Goal: Task Accomplishment & Management: Complete application form

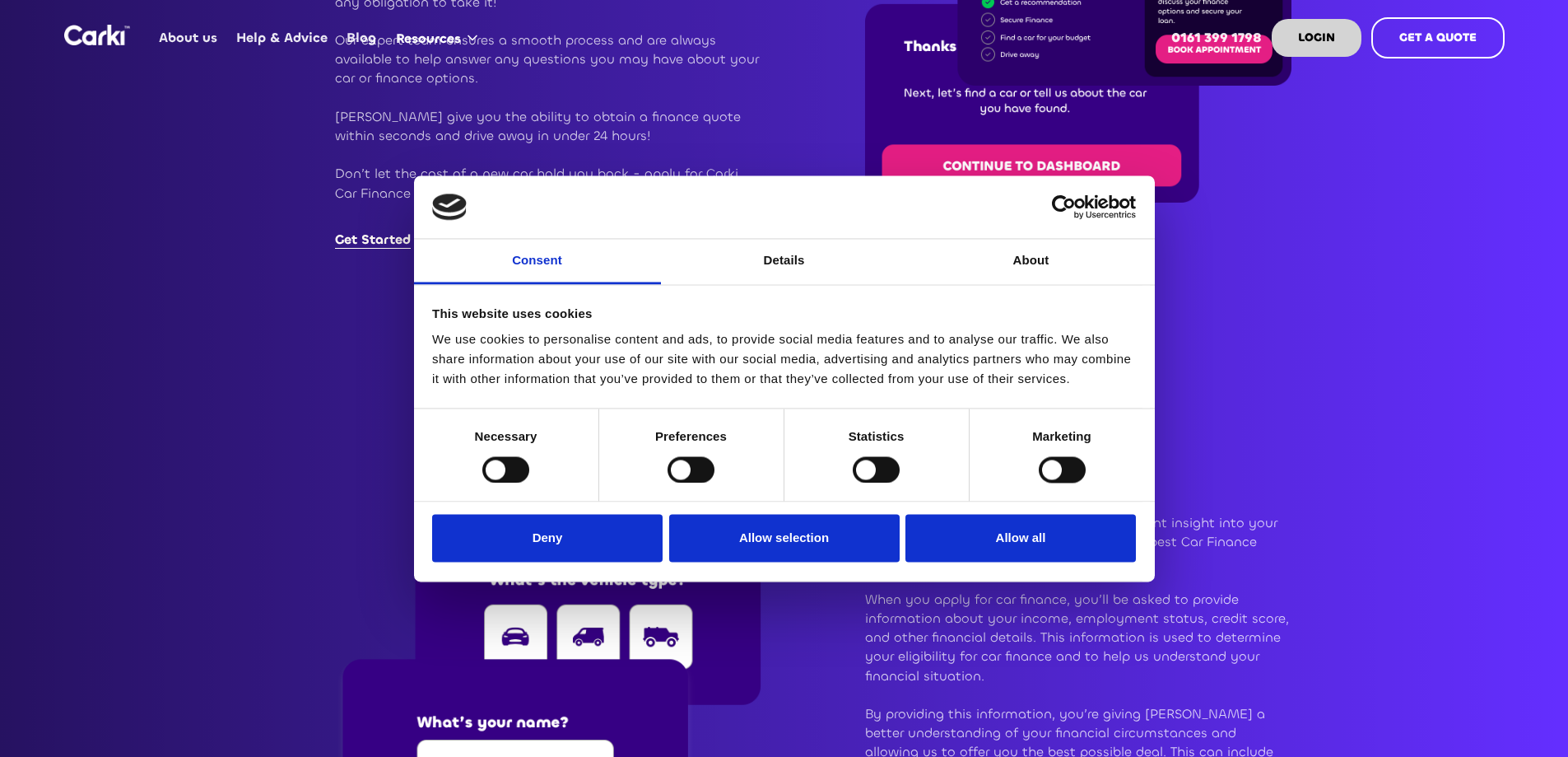
scroll to position [2306, 0]
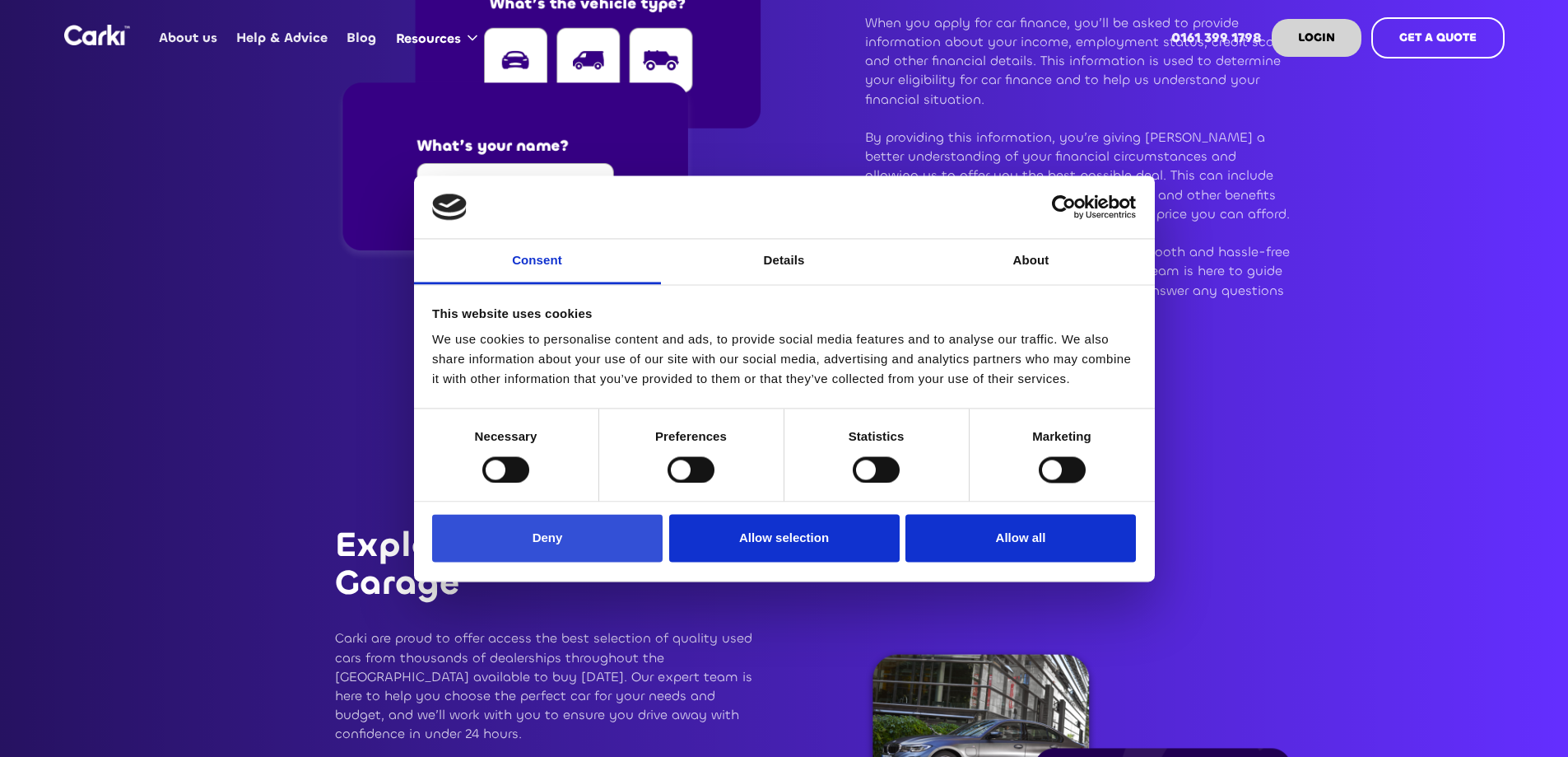
click at [581, 538] on button "Deny" at bounding box center [547, 538] width 231 height 48
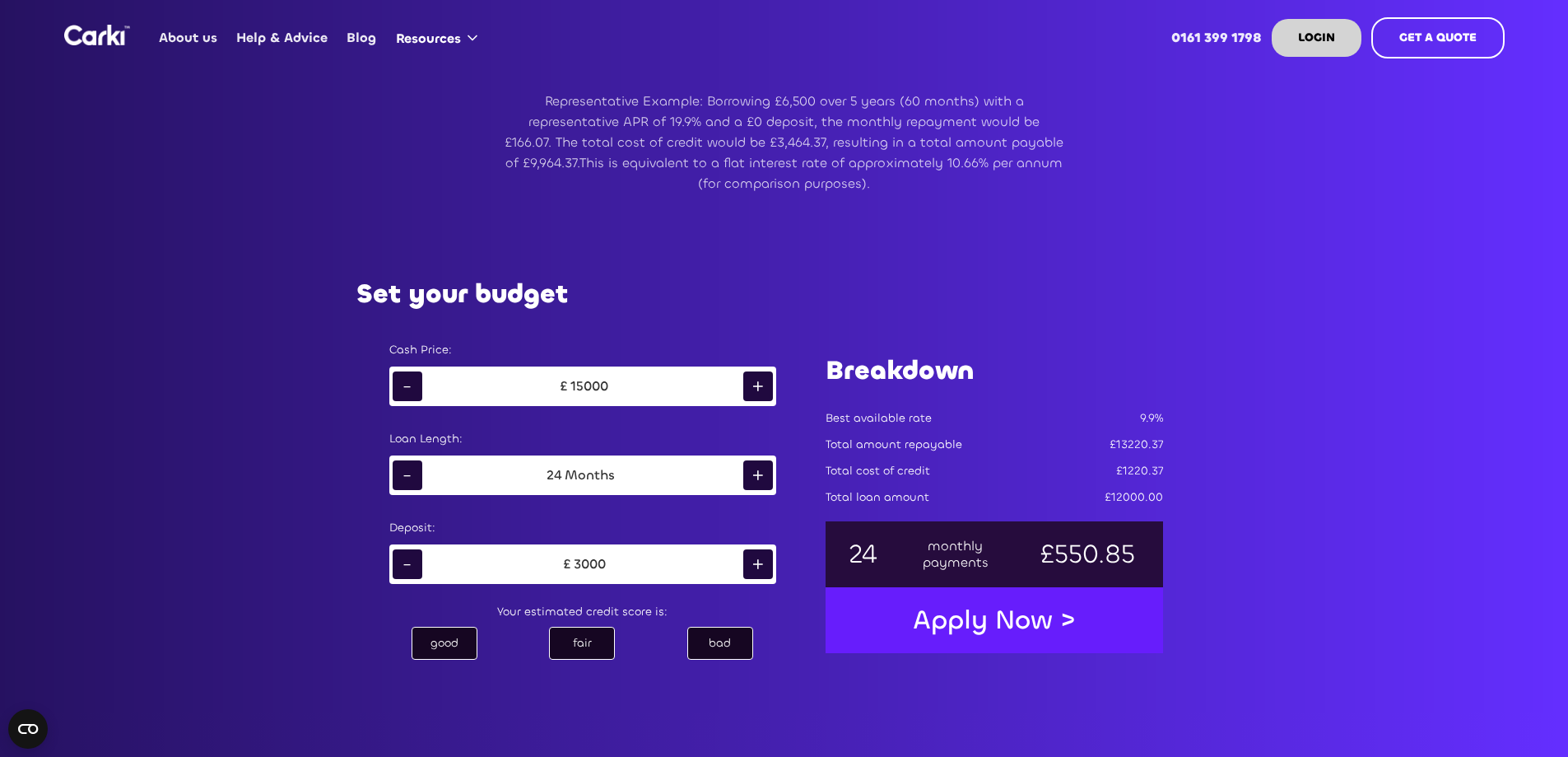
scroll to position [906, 0]
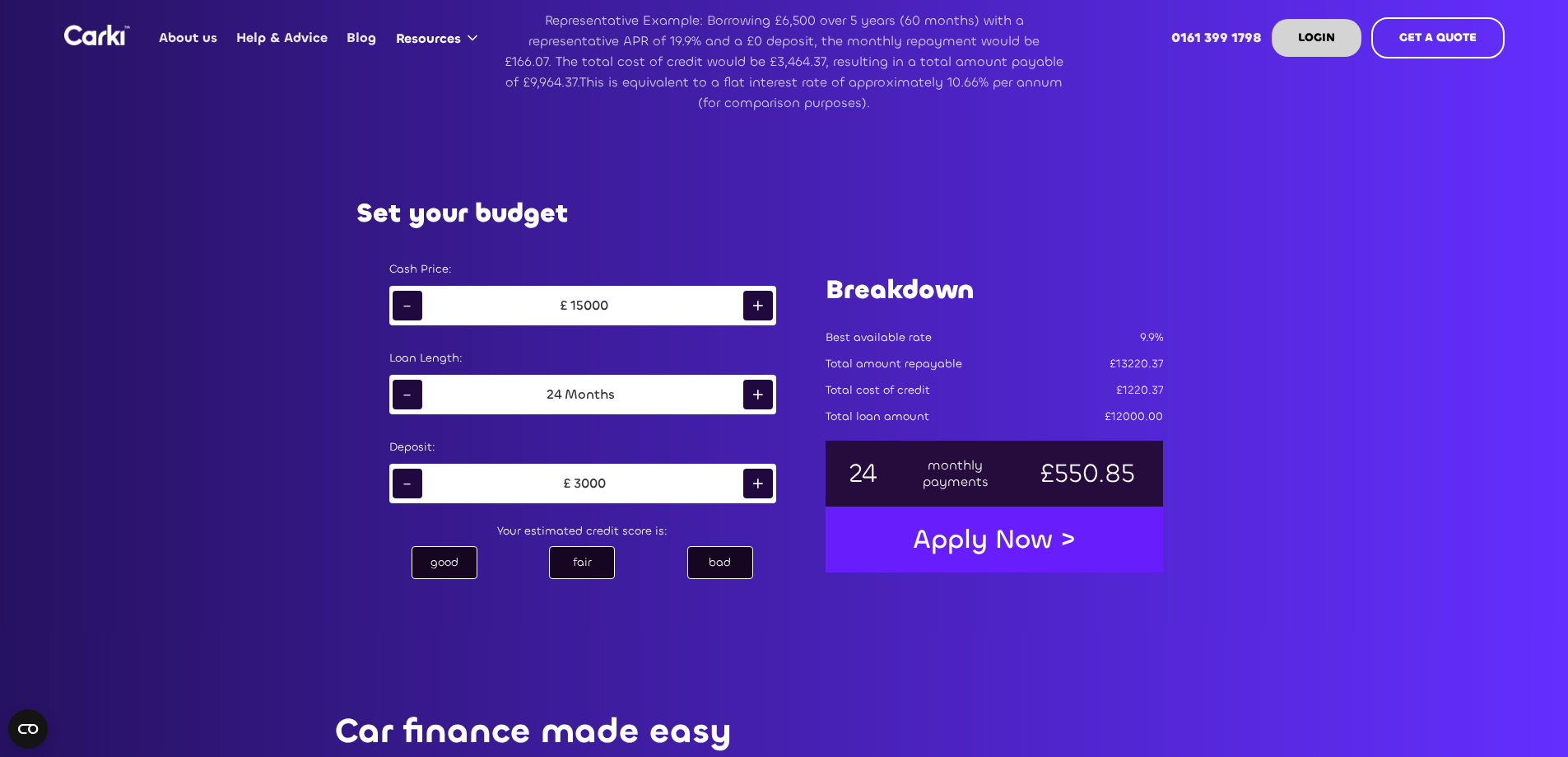
click at [396, 309] on div "-" at bounding box center [407, 305] width 29 height 29
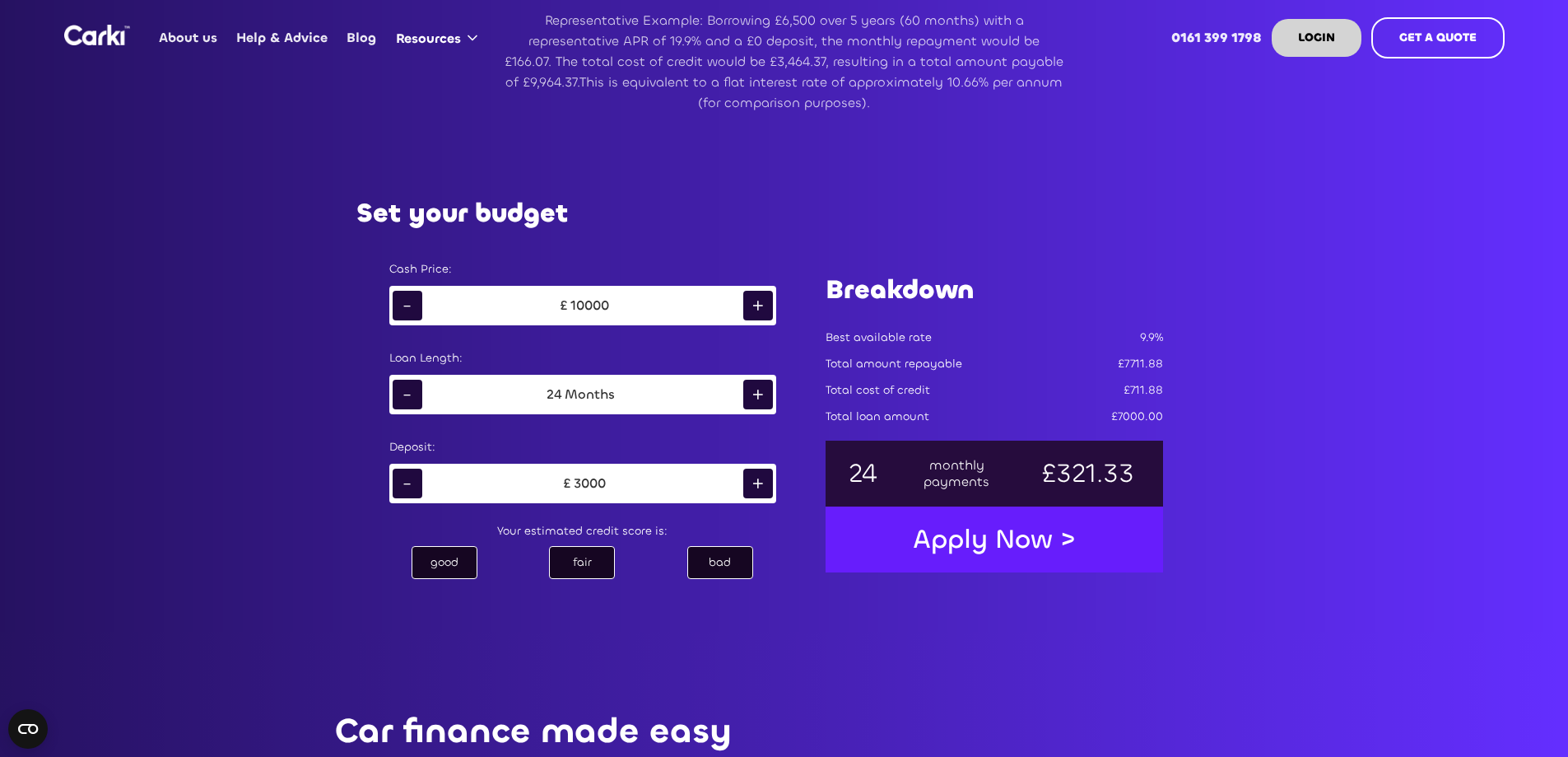
click at [396, 309] on div "-" at bounding box center [407, 305] width 29 height 29
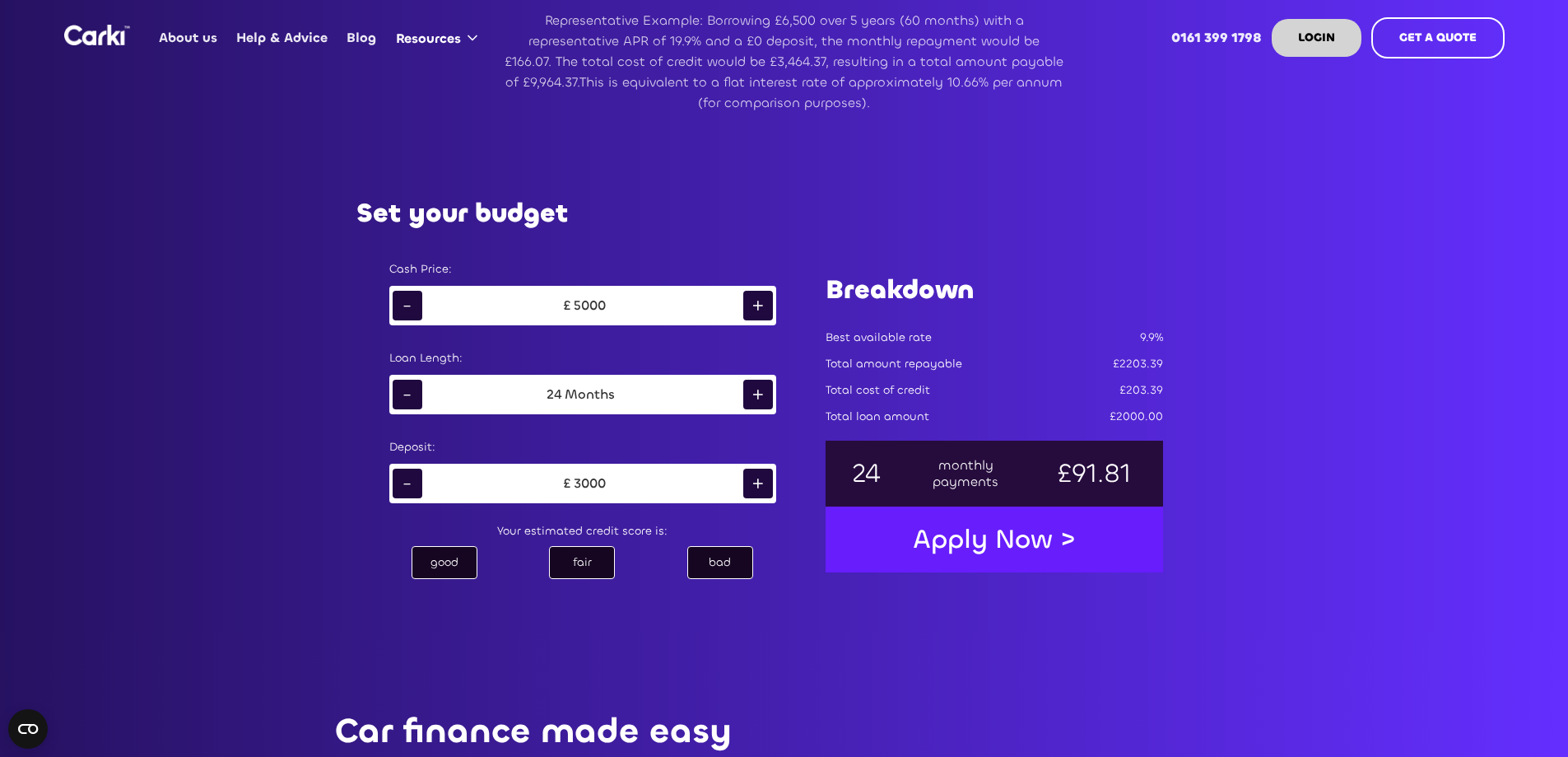
click at [396, 309] on div "-" at bounding box center [407, 305] width 29 height 29
click at [765, 295] on div "+" at bounding box center [758, 305] width 29 height 29
click at [403, 476] on div "-" at bounding box center [407, 483] width 29 height 29
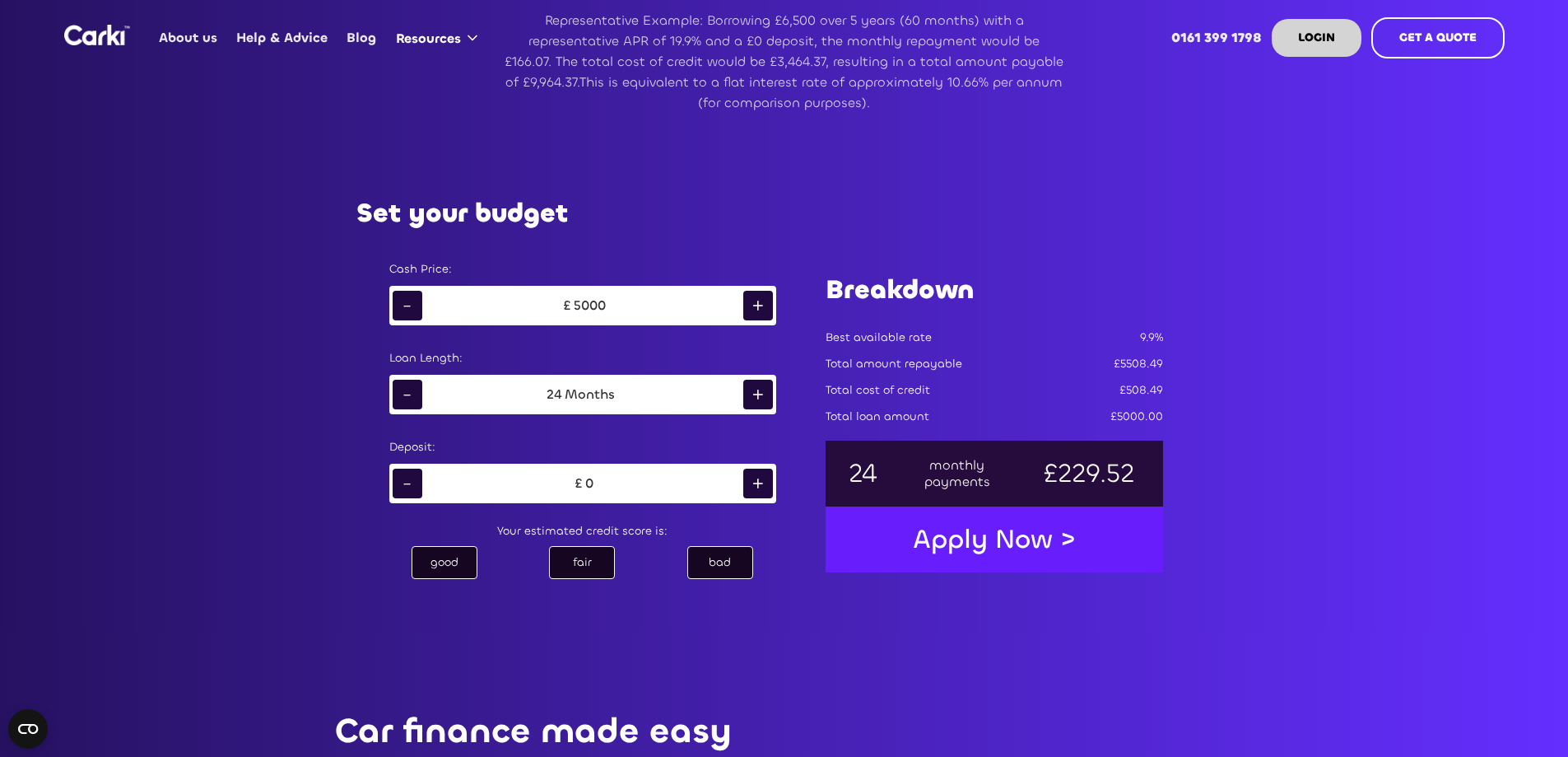
click at [765, 474] on div "+" at bounding box center [758, 483] width 29 height 29
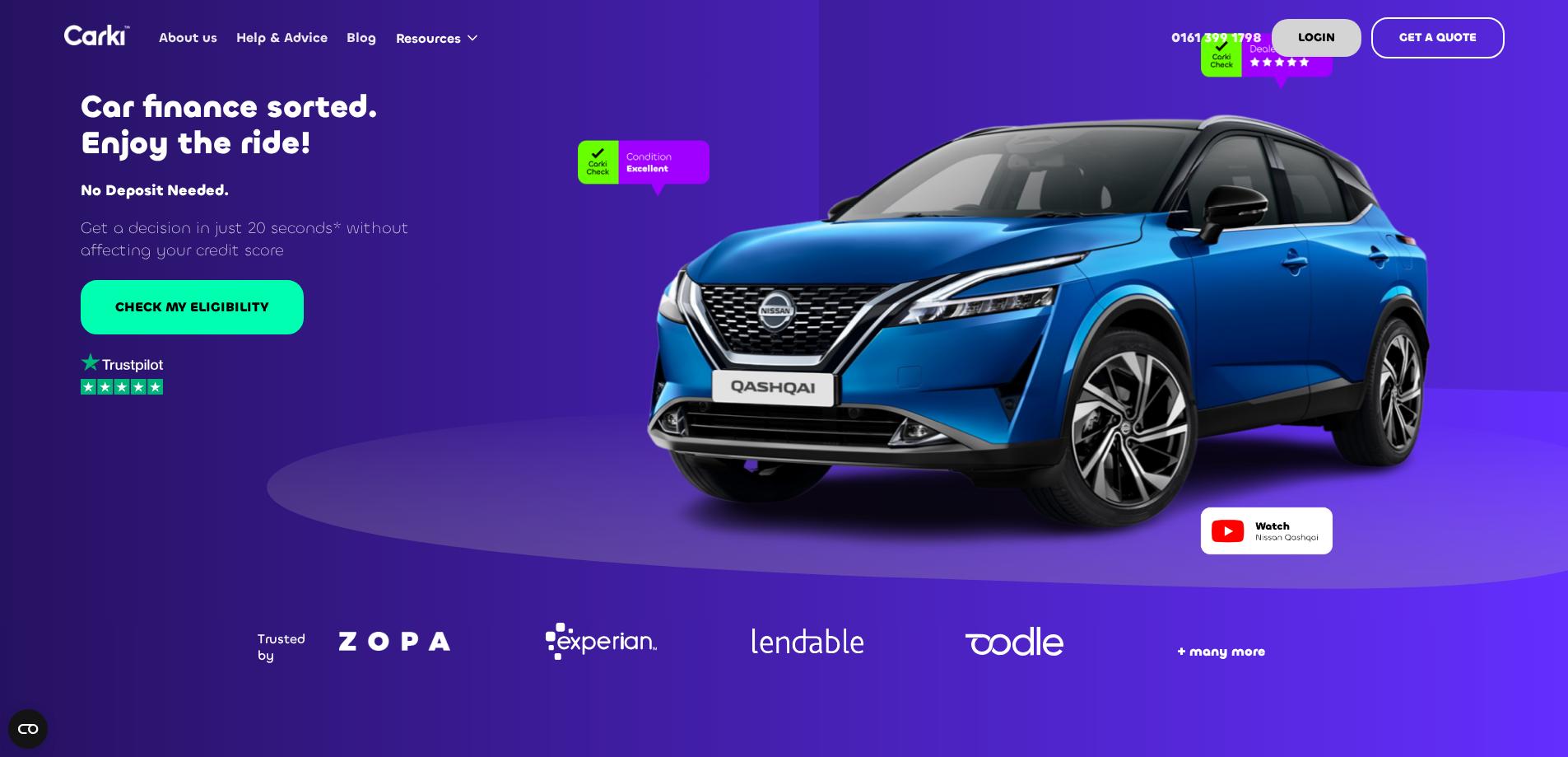
scroll to position [83, 0]
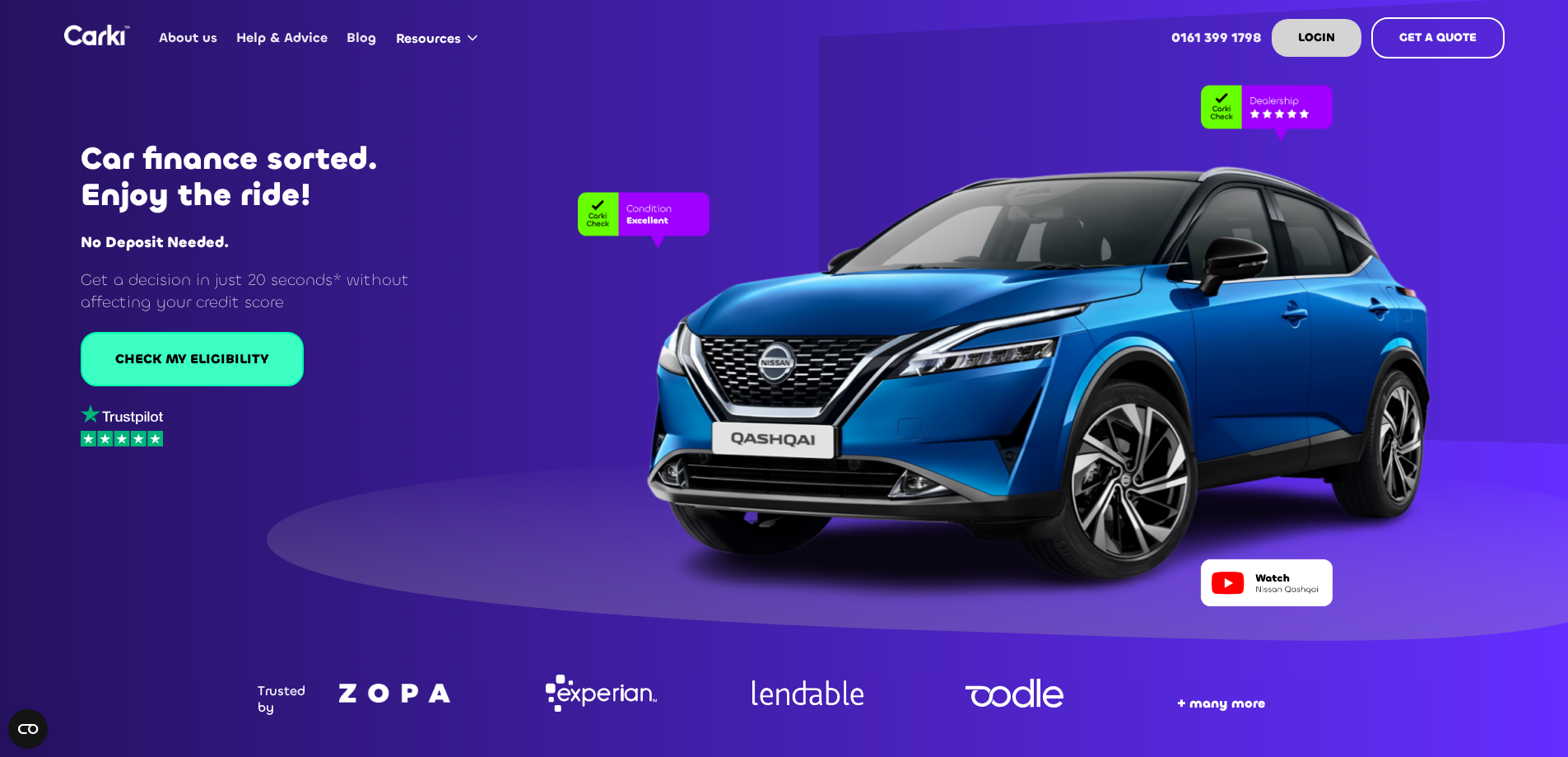
click at [166, 376] on link "CHECK MY ELIGIBILITY" at bounding box center [192, 360] width 223 height 55
